Goal: Information Seeking & Learning: Learn about a topic

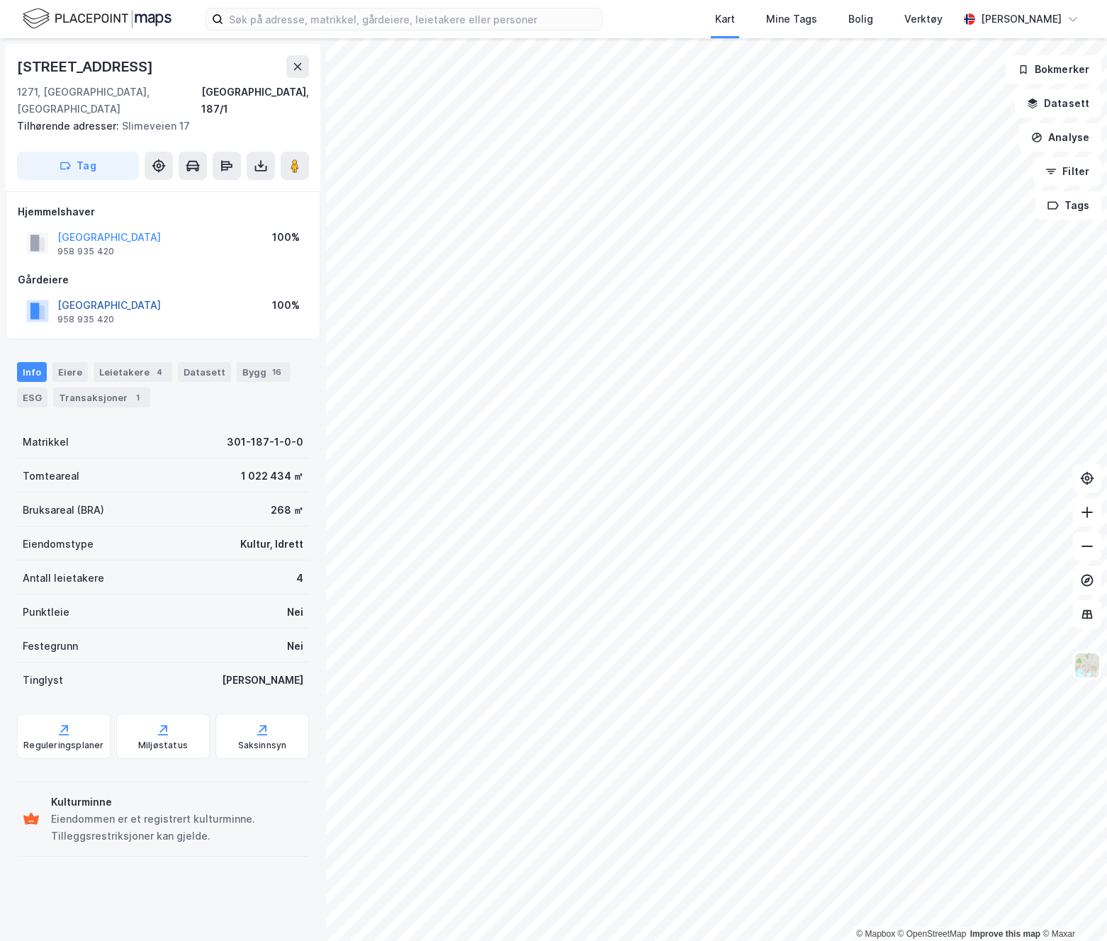
click at [0, 0] on button "[GEOGRAPHIC_DATA]" at bounding box center [0, 0] width 0 height 0
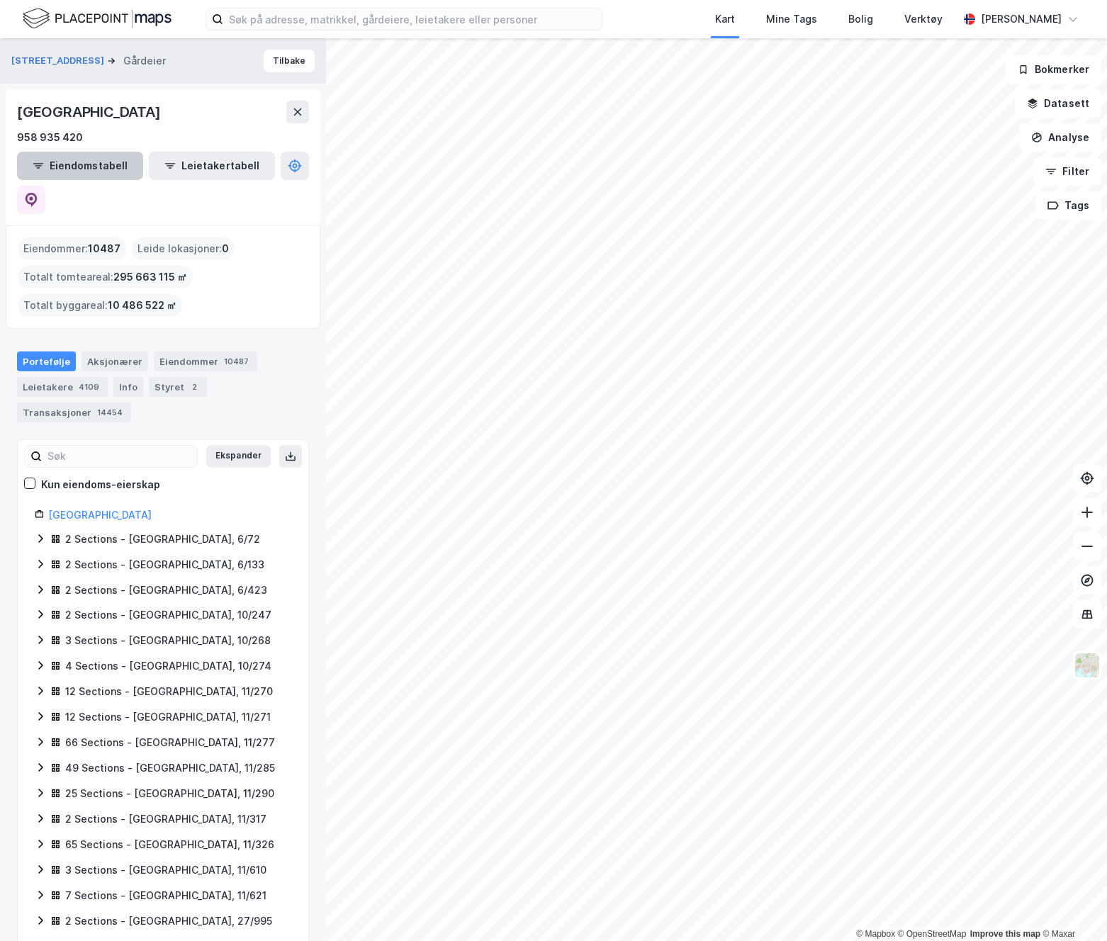
click at [84, 176] on button "Eiendomstabell" at bounding box center [80, 166] width 126 height 28
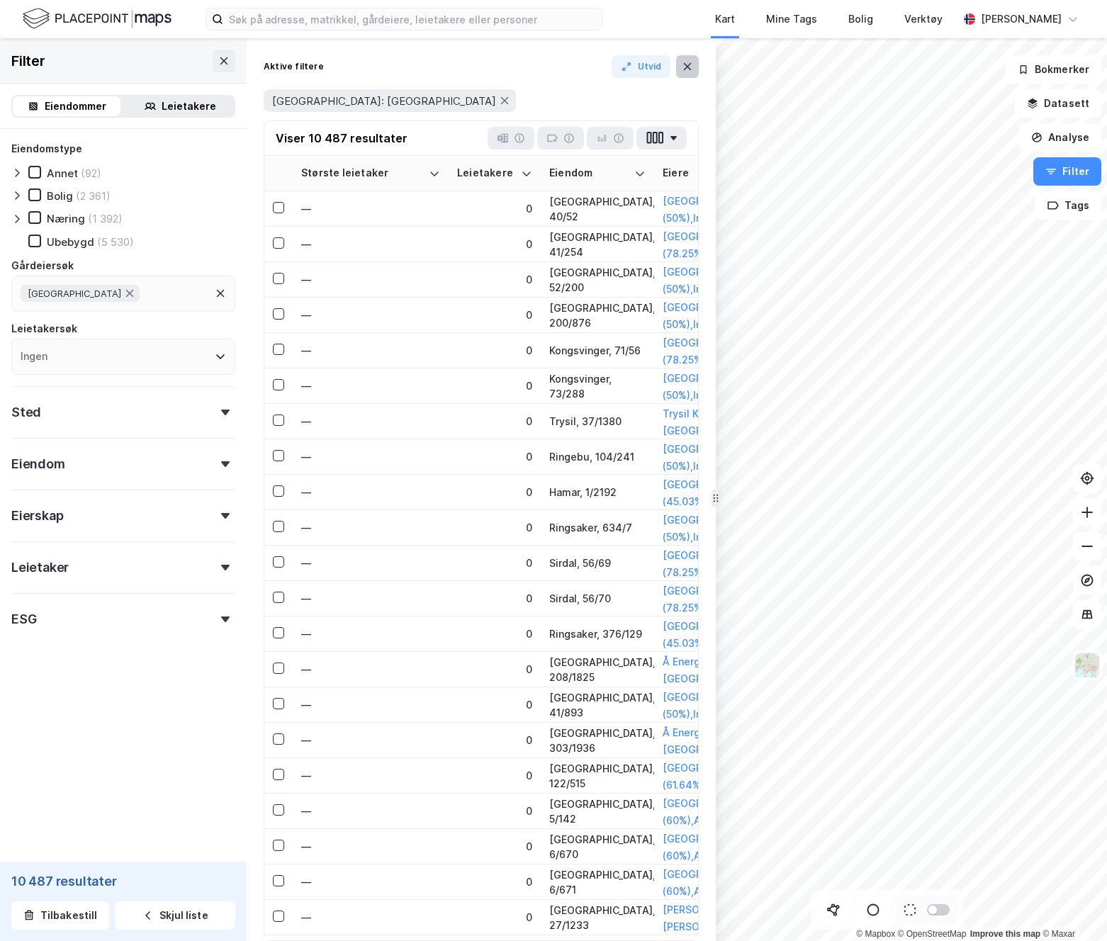
click at [686, 76] on button at bounding box center [687, 66] width 23 height 23
